Goal: Find specific page/section: Find specific page/section

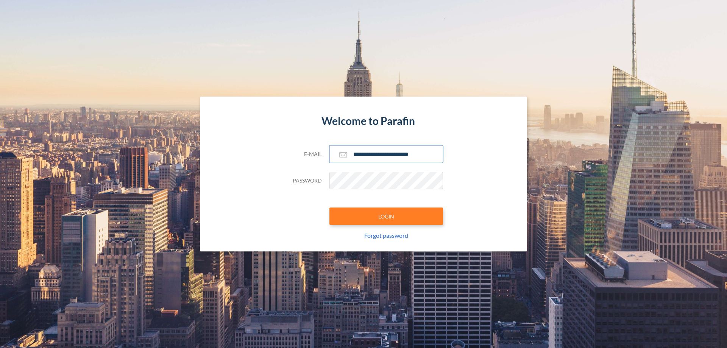
type input "**********"
click at [386, 216] on button "LOGIN" at bounding box center [386, 215] width 114 height 17
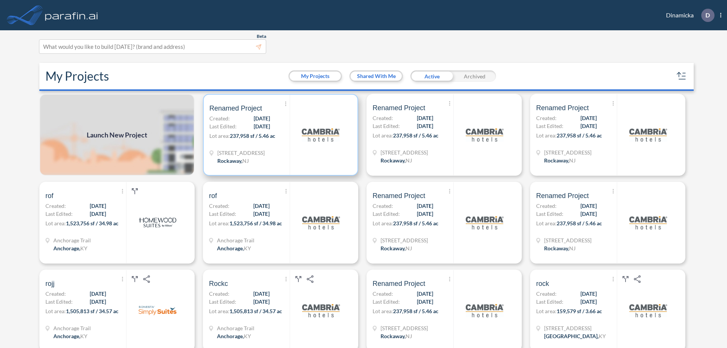
scroll to position [2, 0]
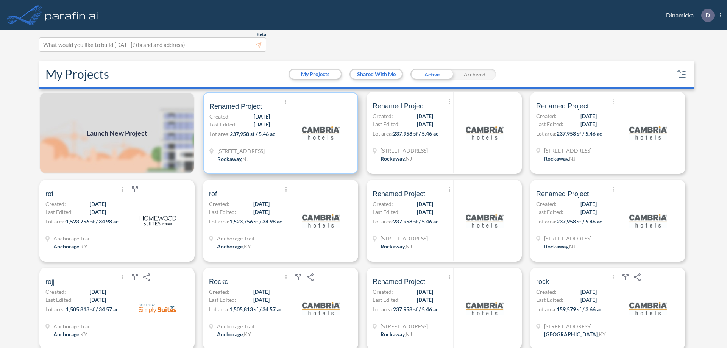
click at [279, 133] on p "Lot area: 237,958 sf / 5.46 ac" at bounding box center [249, 135] width 80 height 11
